Goal: Communication & Community: Answer question/provide support

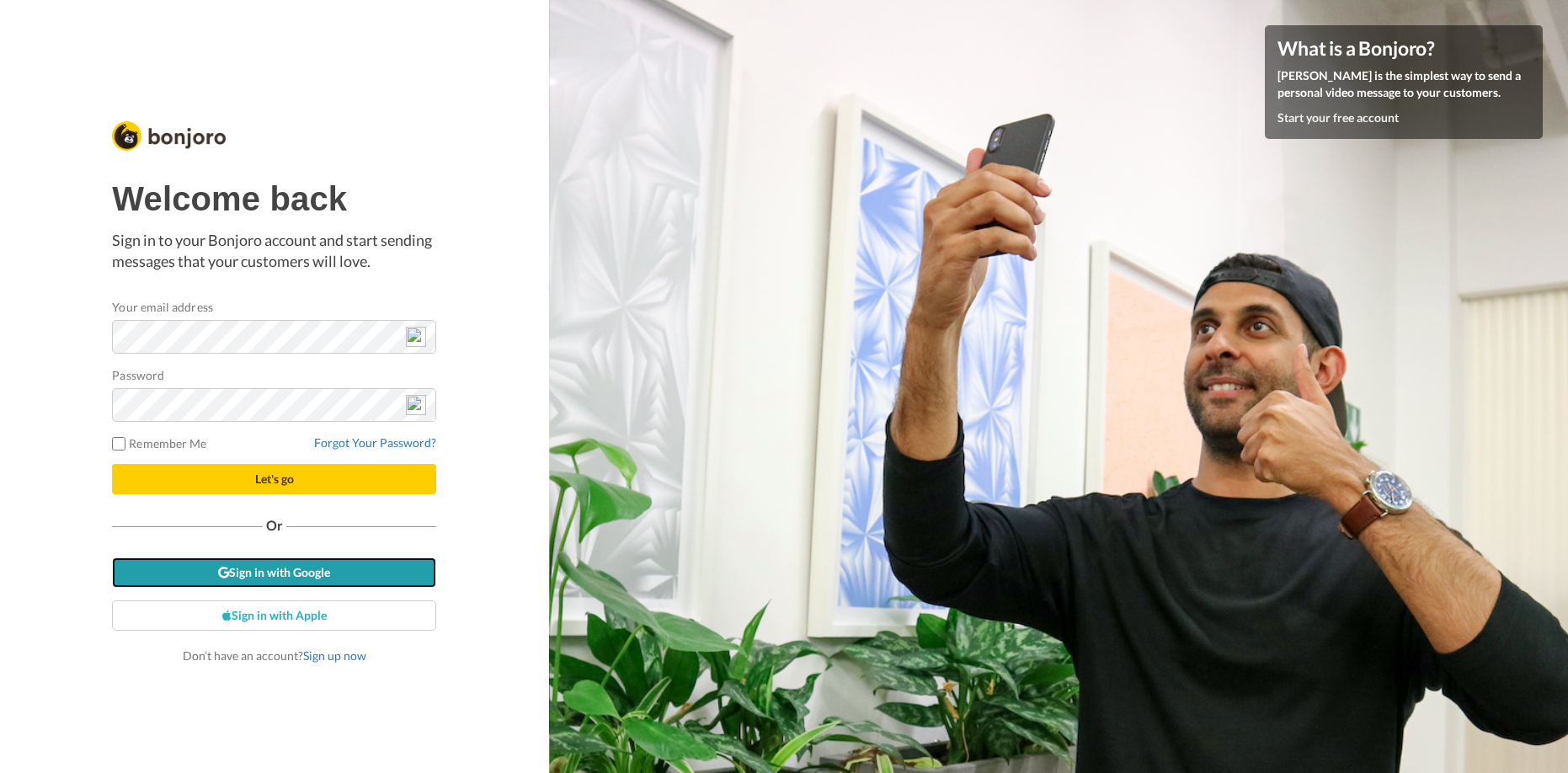
click at [292, 568] on link "Sign in with Google" at bounding box center [274, 573] width 325 height 31
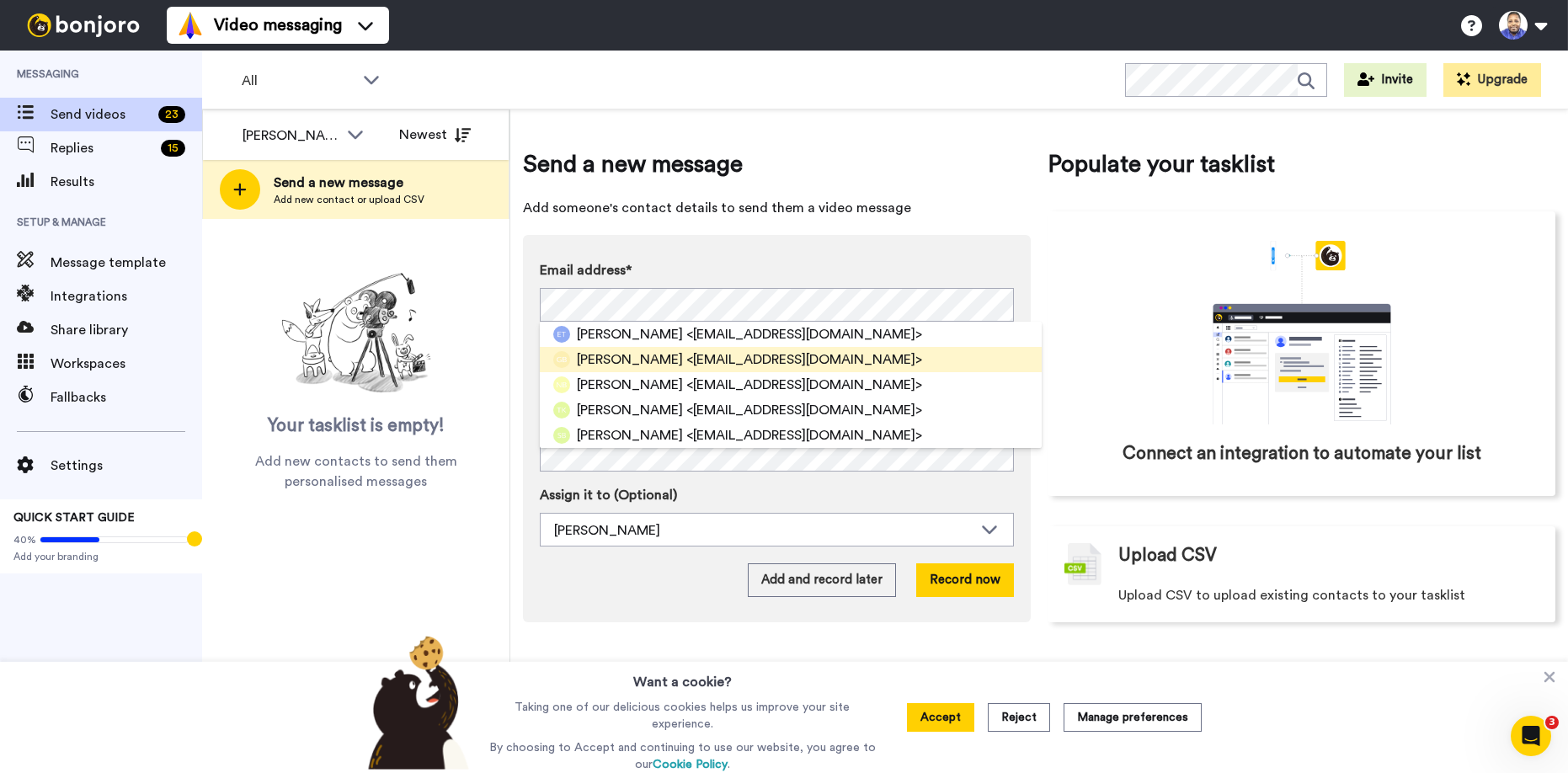
click at [591, 360] on span "Gillian Bigelson" at bounding box center [630, 359] width 106 height 20
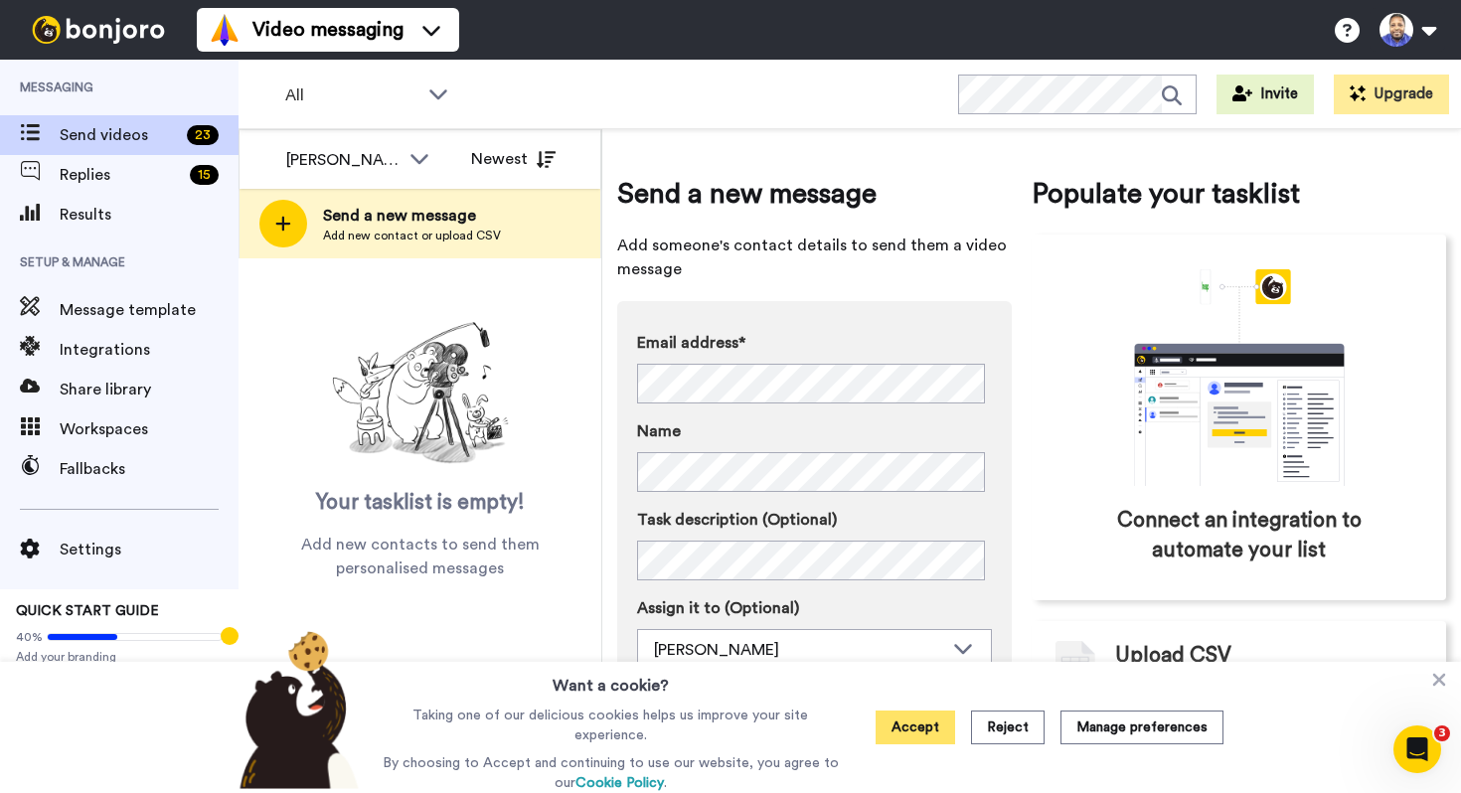
click at [928, 728] on button "Accept" at bounding box center [914, 727] width 79 height 34
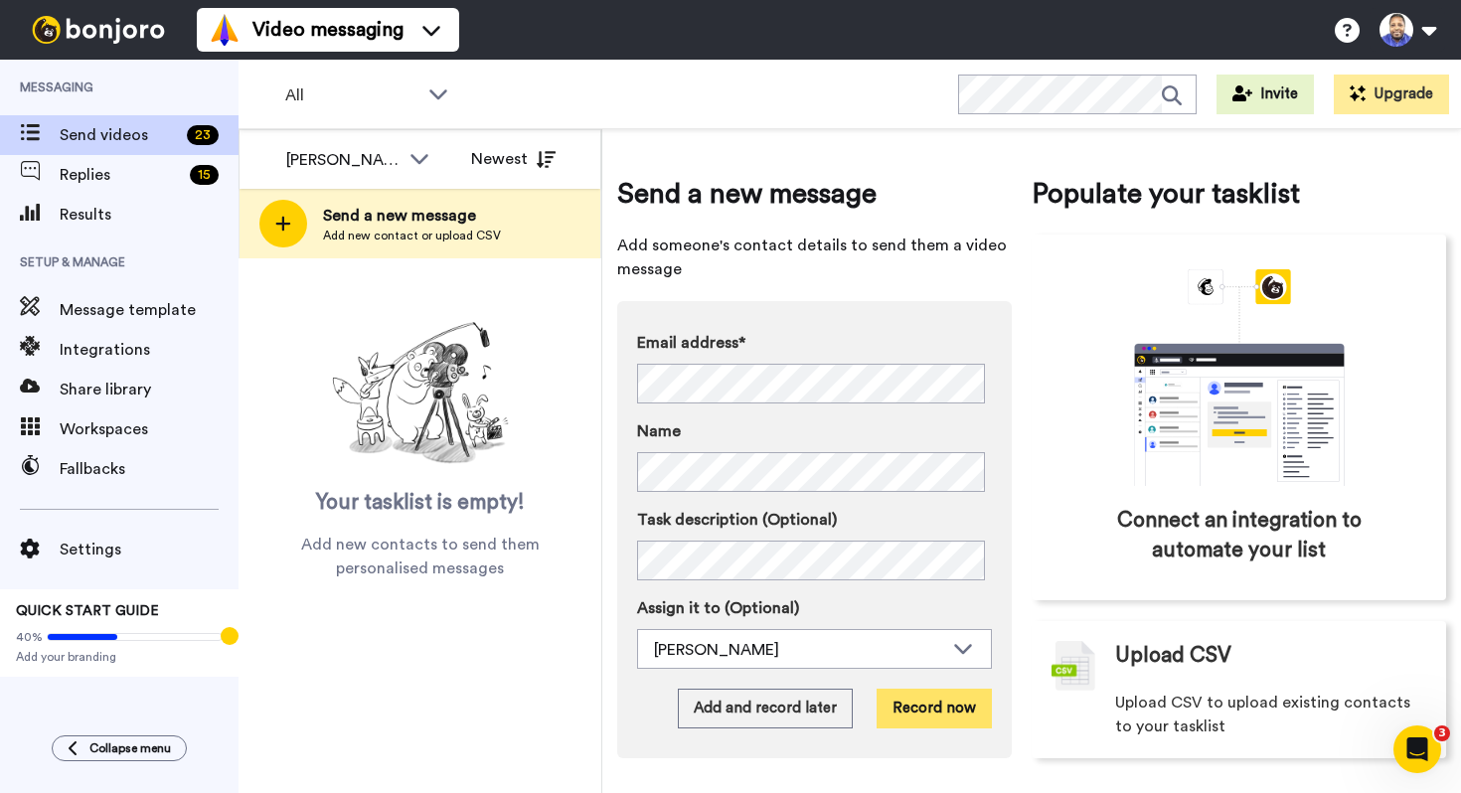
click at [938, 707] on button "Record now" at bounding box center [933, 709] width 115 height 40
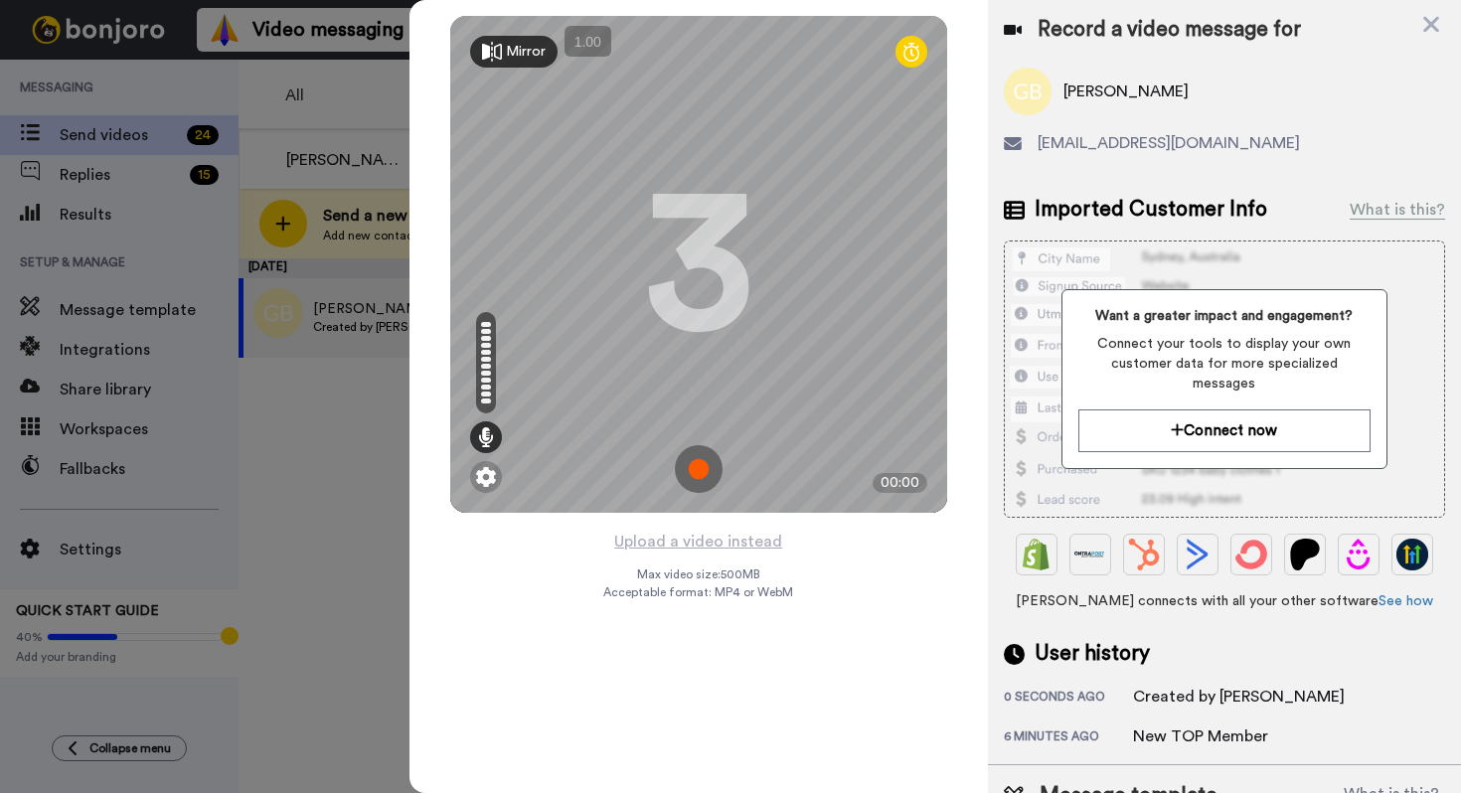
click at [702, 470] on img at bounding box center [699, 469] width 48 height 48
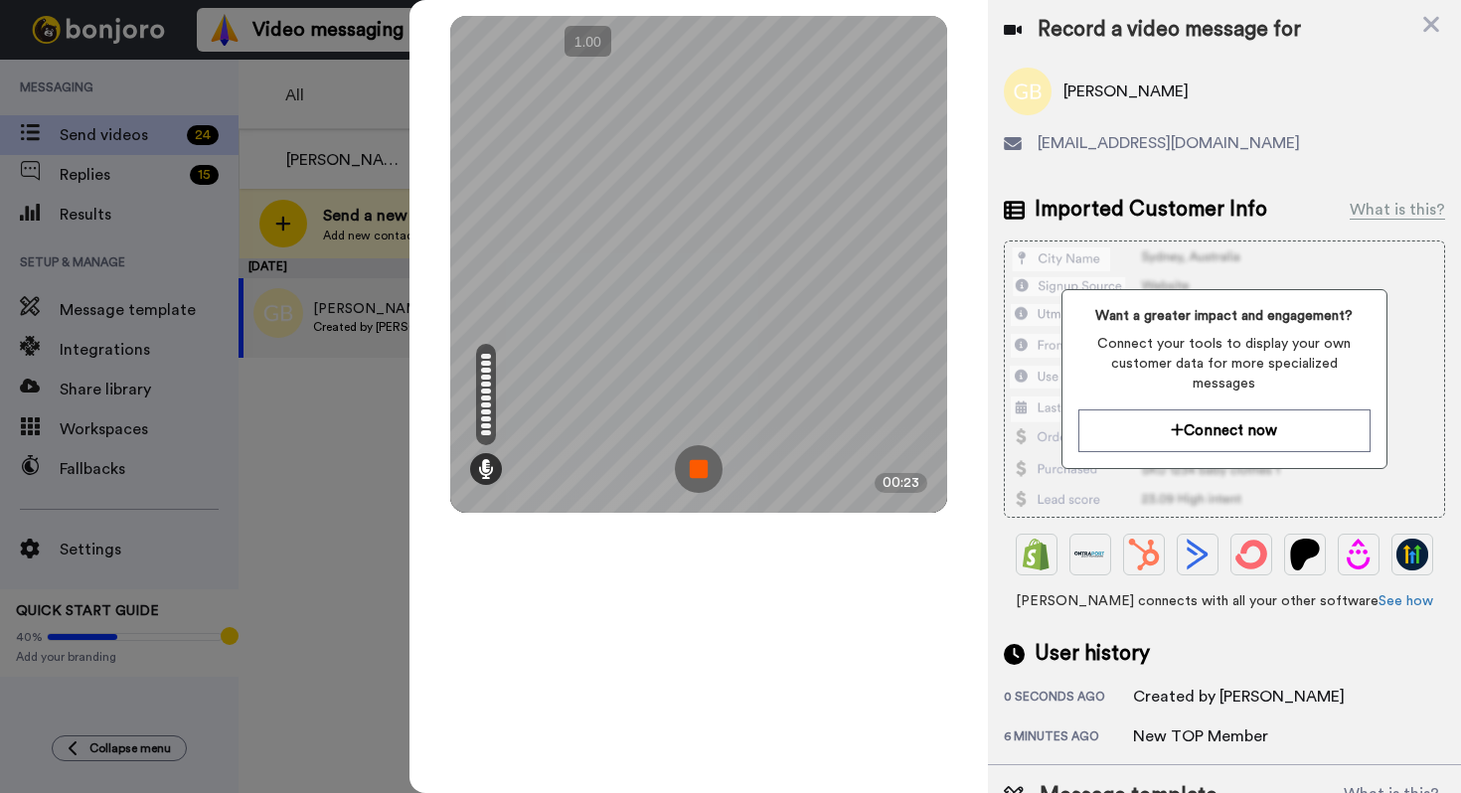
click at [702, 471] on img at bounding box center [699, 469] width 48 height 48
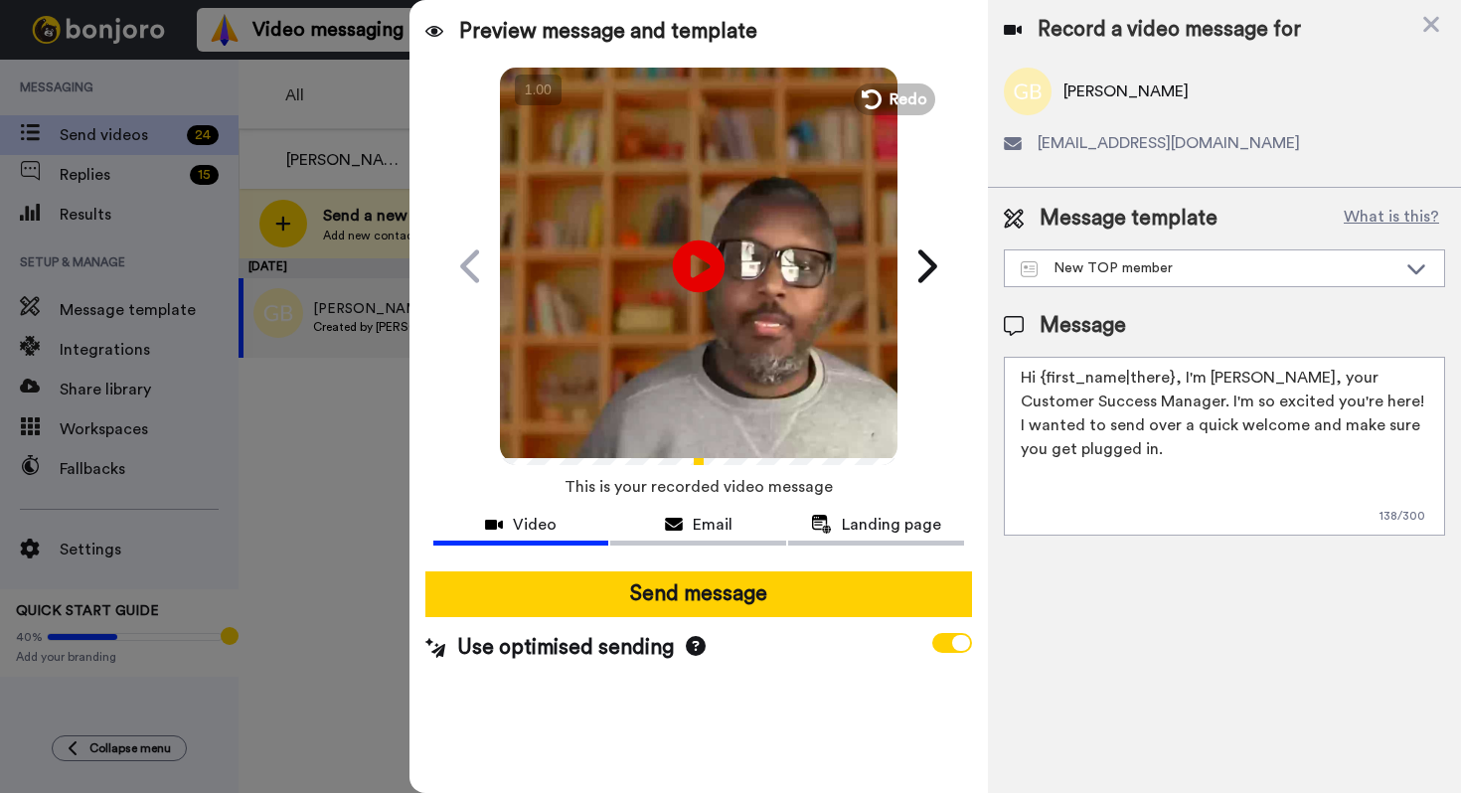
click at [701, 259] on icon "Play/Pause" at bounding box center [698, 266] width 53 height 94
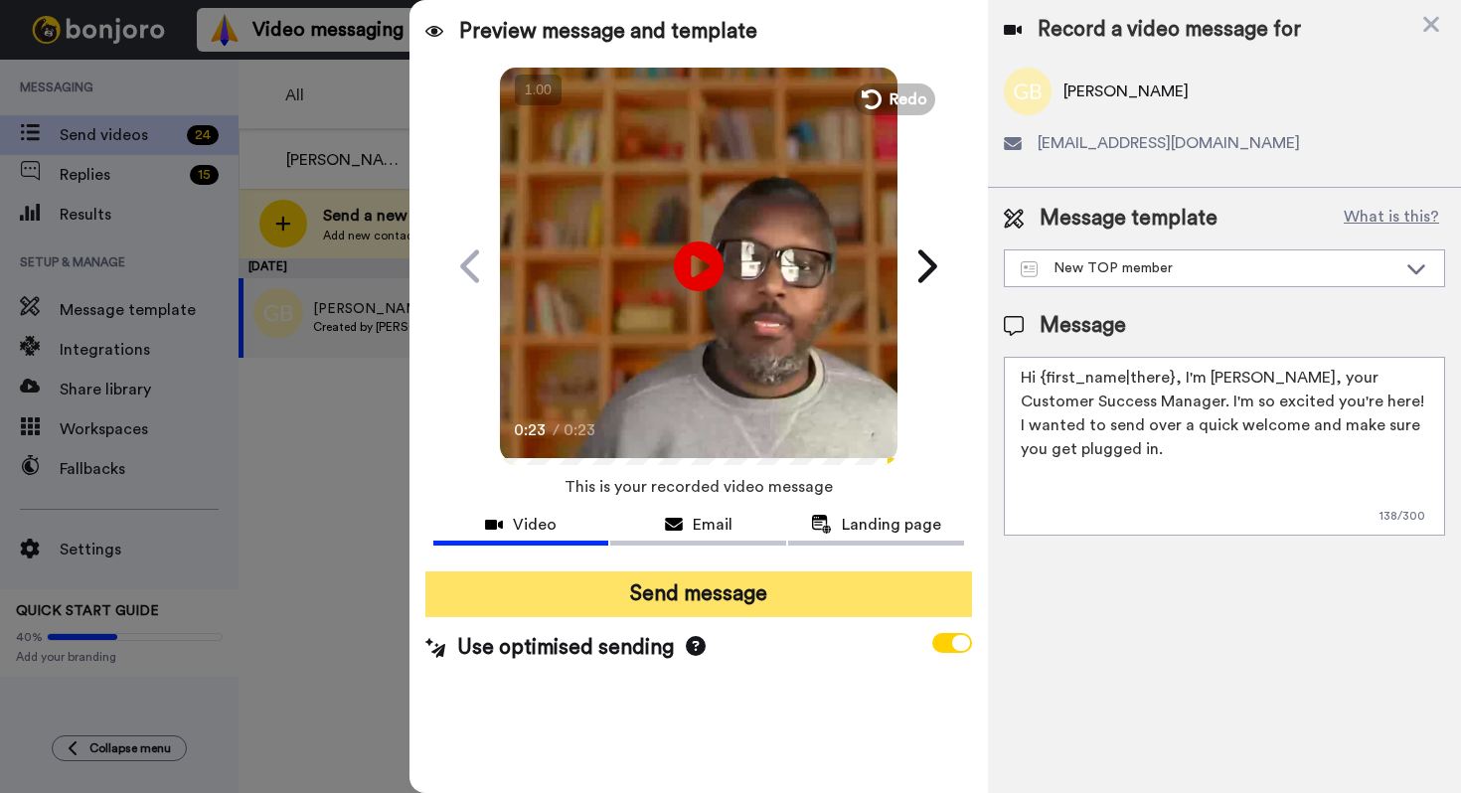
click at [787, 592] on button "Send message" at bounding box center [698, 594] width 547 height 46
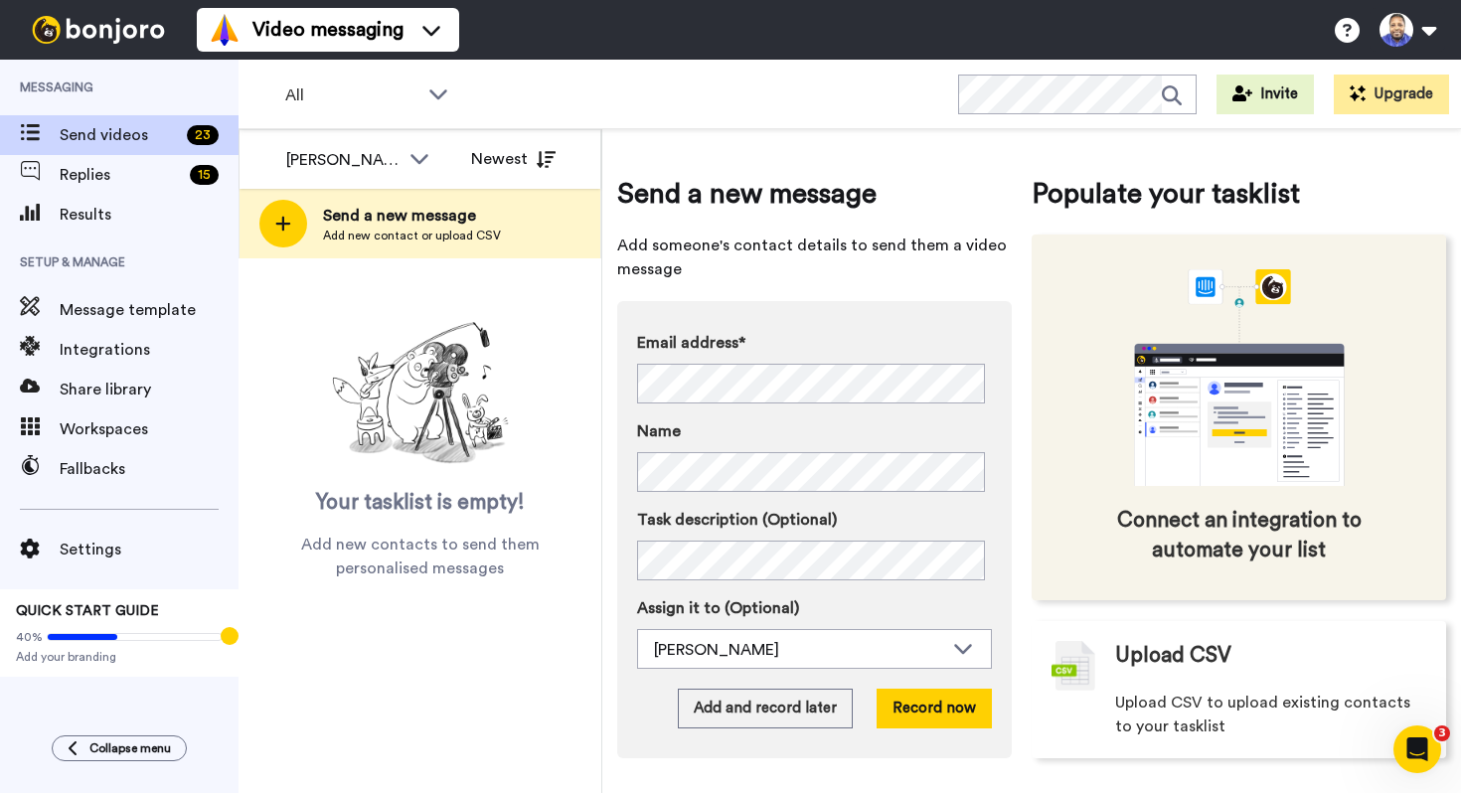
click at [1039, 356] on div "Connect an integration to automate your list" at bounding box center [1238, 418] width 414 height 366
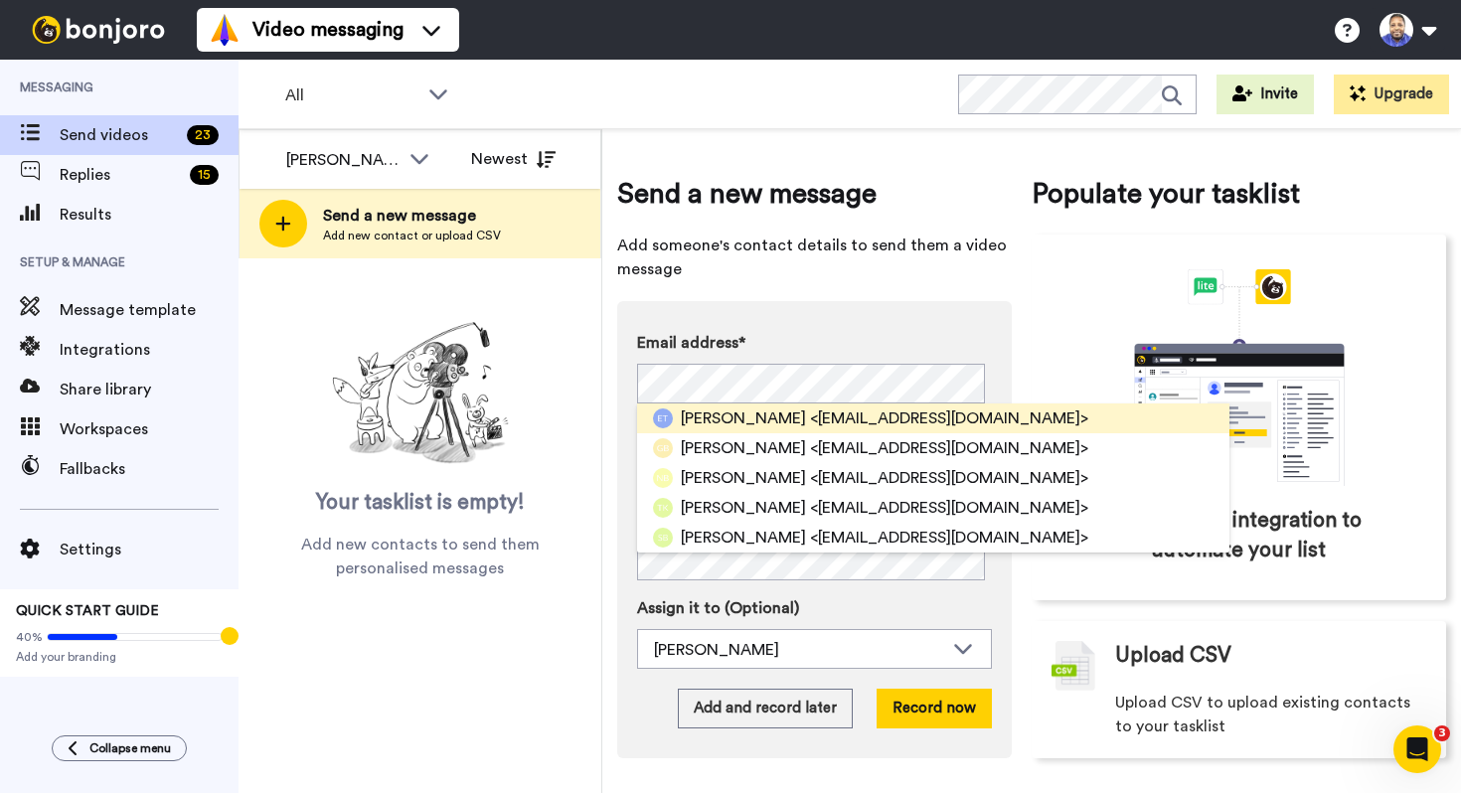
click at [706, 418] on span "[PERSON_NAME]" at bounding box center [743, 418] width 125 height 24
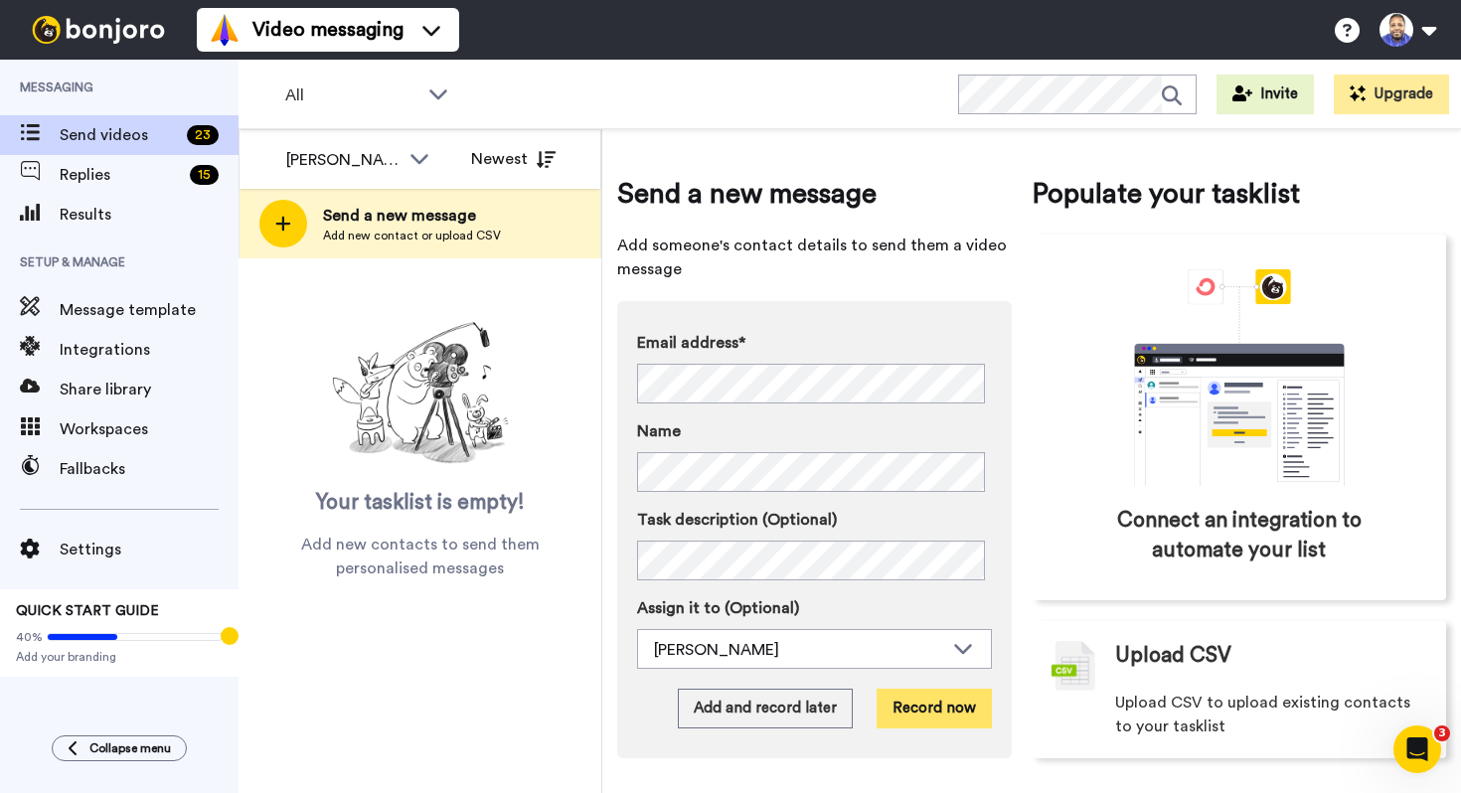
click at [937, 704] on button "Record now" at bounding box center [933, 709] width 115 height 40
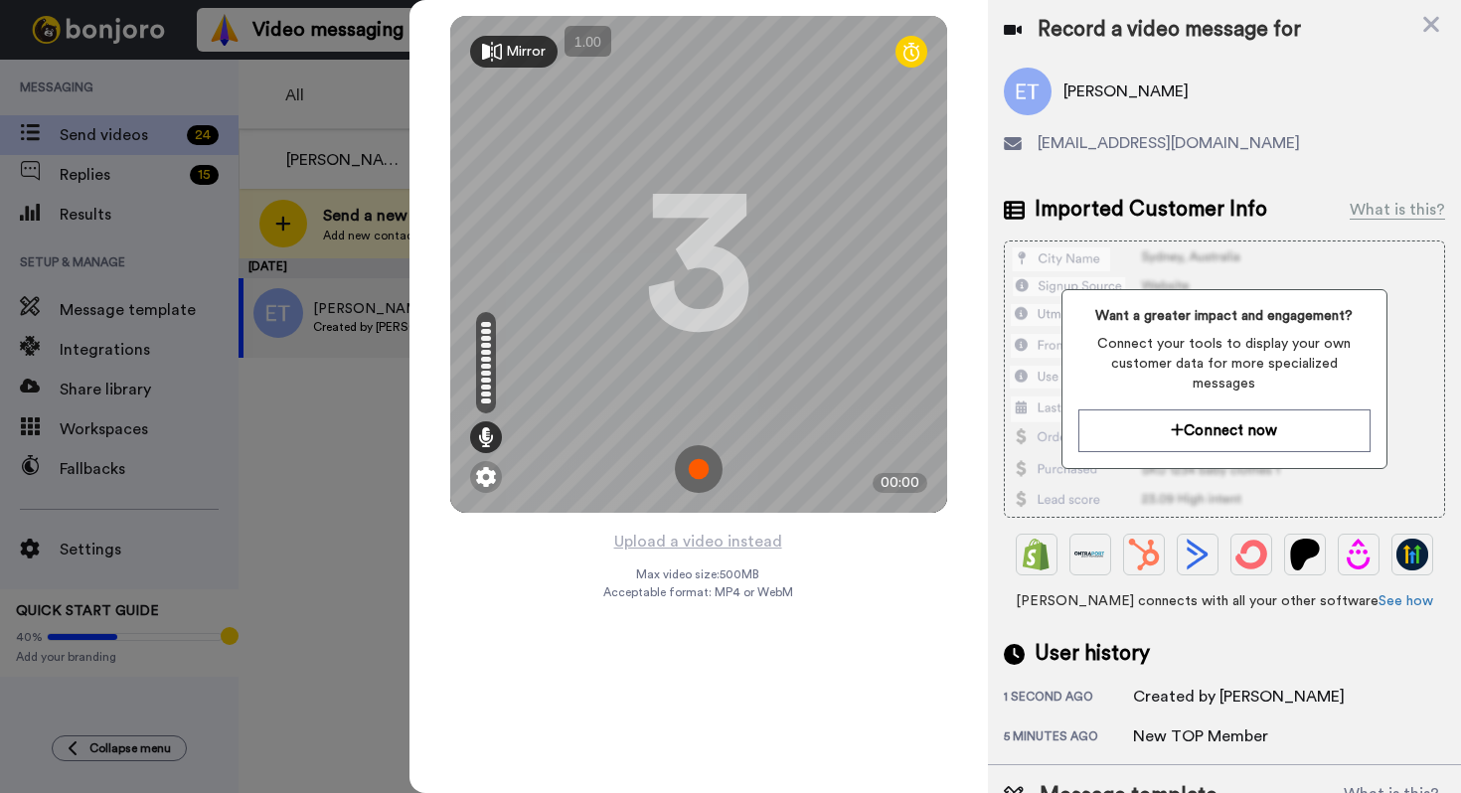
click at [705, 464] on img at bounding box center [699, 469] width 48 height 48
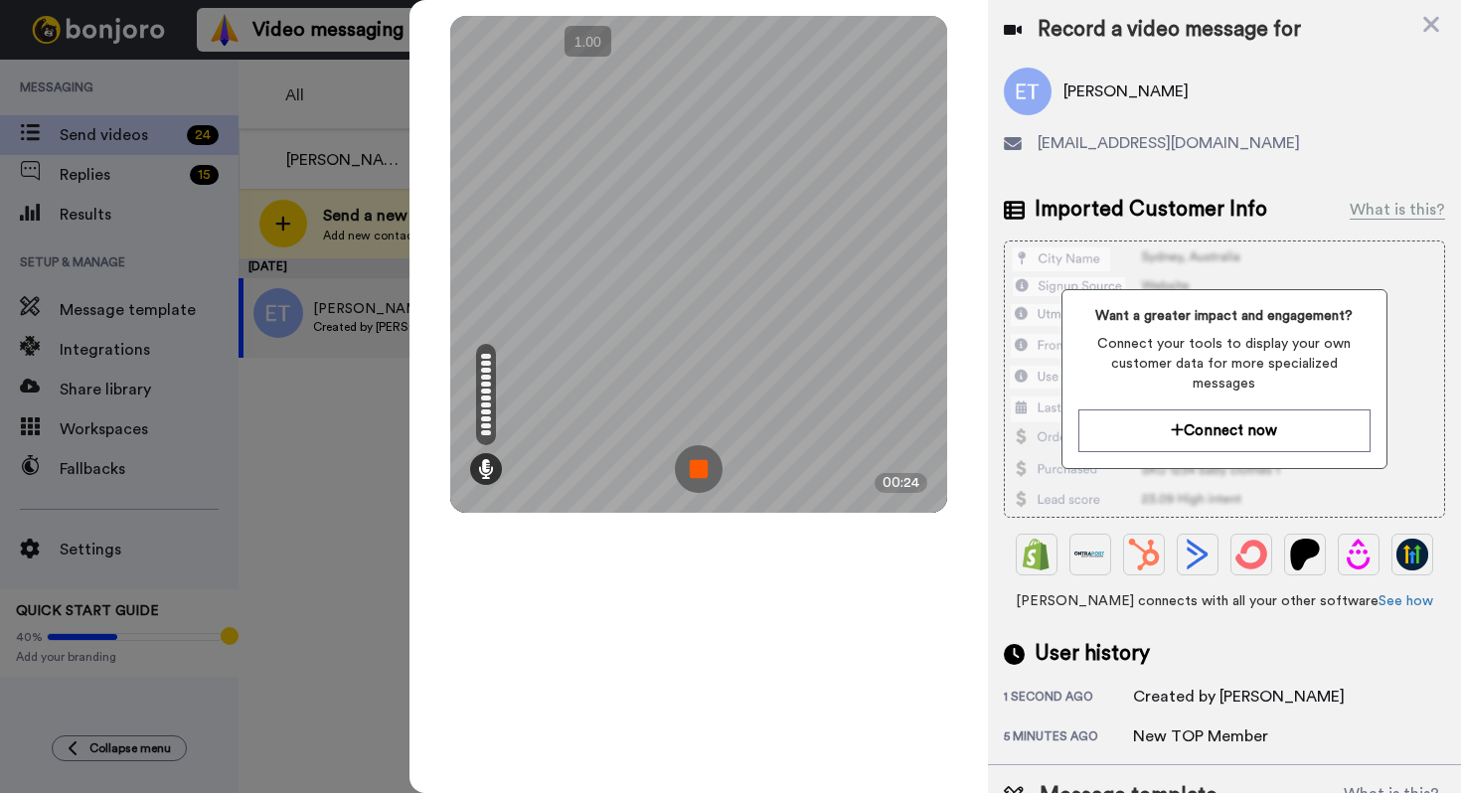
click at [705, 464] on img at bounding box center [699, 469] width 48 height 48
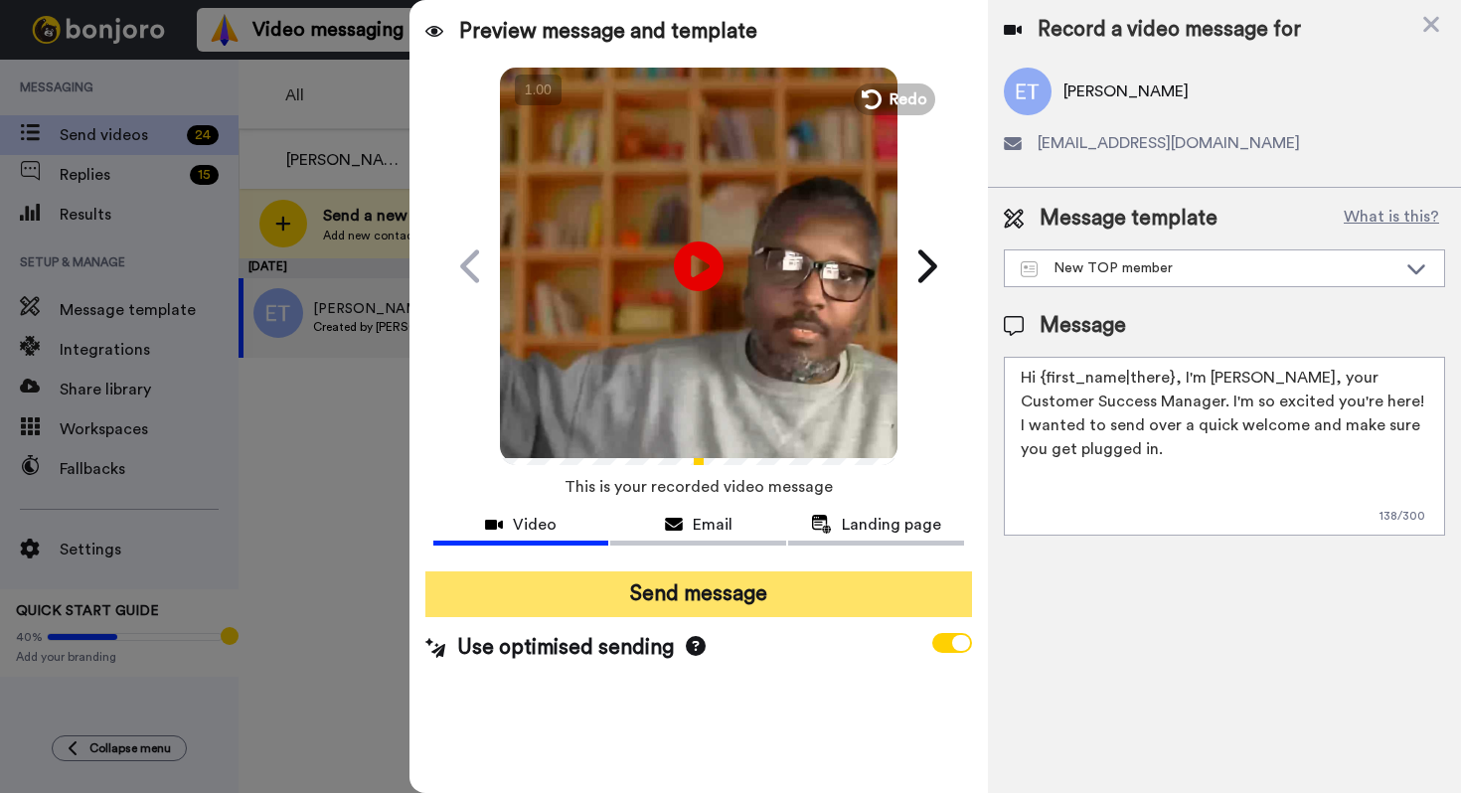
click at [721, 596] on button "Send message" at bounding box center [698, 594] width 547 height 46
